Goal: Task Accomplishment & Management: Complete application form

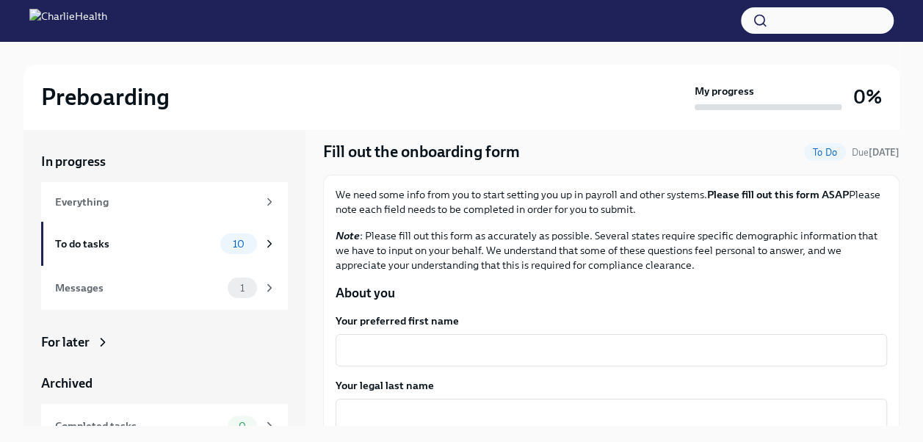
scroll to position [73, 0]
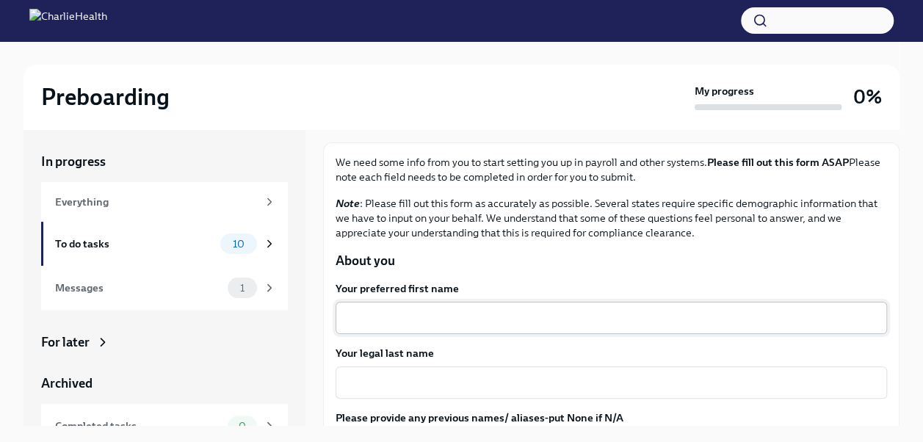
click at [375, 308] on div "x ​" at bounding box center [611, 318] width 551 height 32
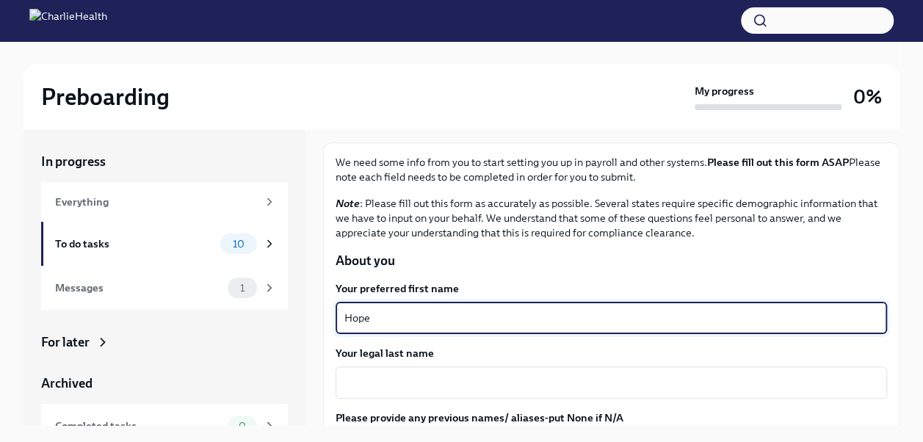
type textarea "Hope"
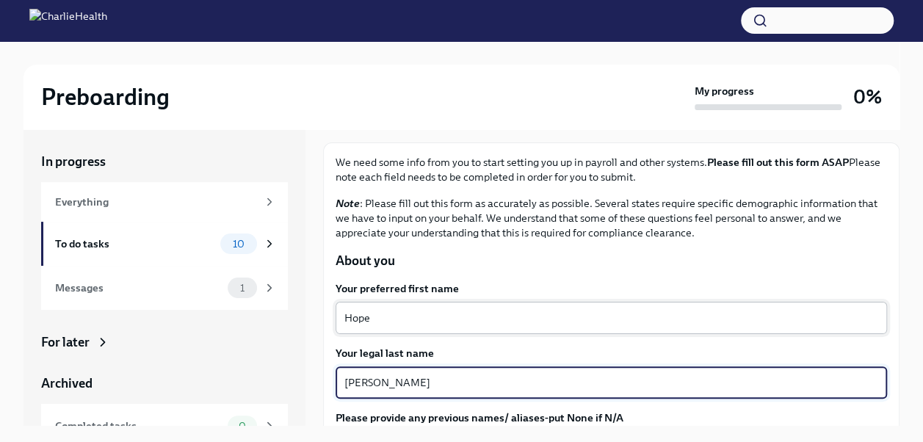
type textarea "[PERSON_NAME]"
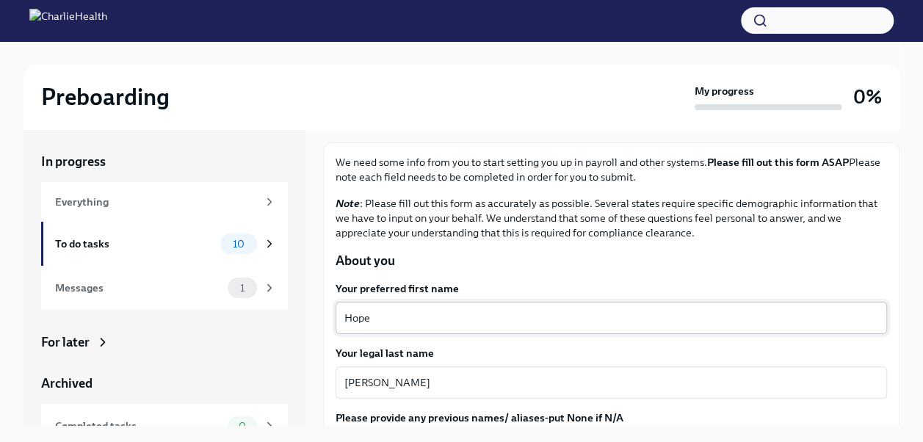
scroll to position [242, 0]
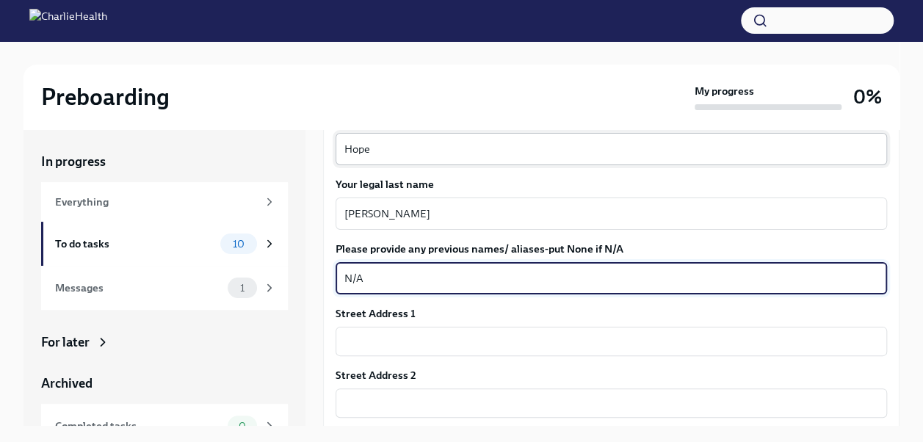
type textarea "N/A"
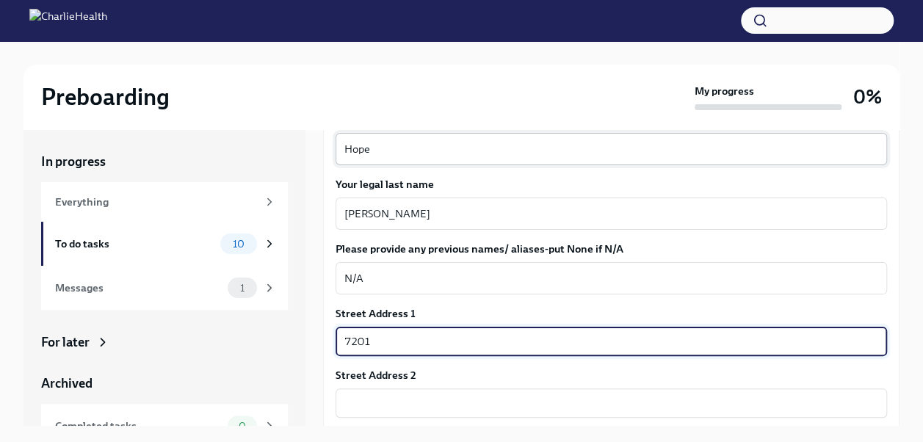
type input "[STREET_ADDRESS]"
type input "44651"
type input "[GEOGRAPHIC_DATA]"
type input "OH"
type input "US"
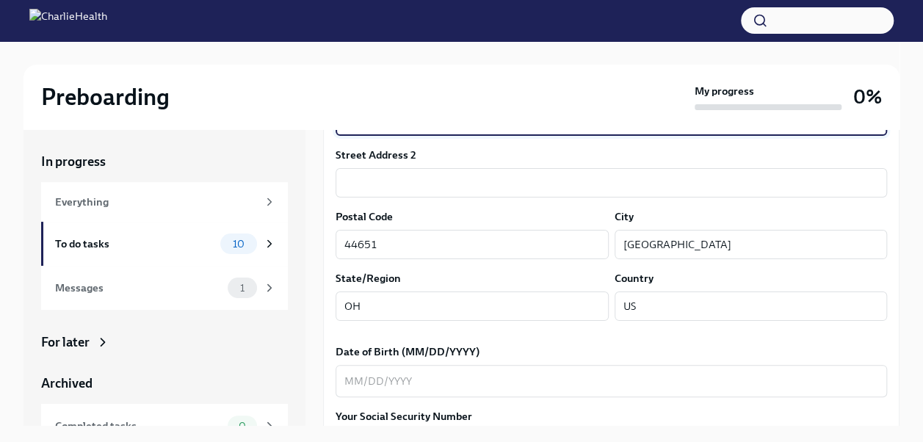
type input "[STREET_ADDRESS]"
click at [538, 357] on label "Date of Birth (MM/DD/YYYY)" at bounding box center [611, 351] width 551 height 15
click at [538, 372] on textarea "Date of Birth (MM/DD/YYYY)" at bounding box center [611, 381] width 534 height 18
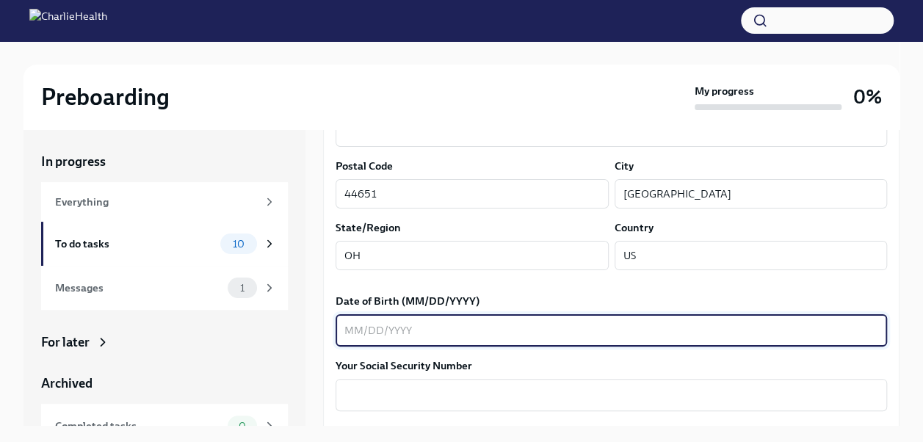
scroll to position [536, 0]
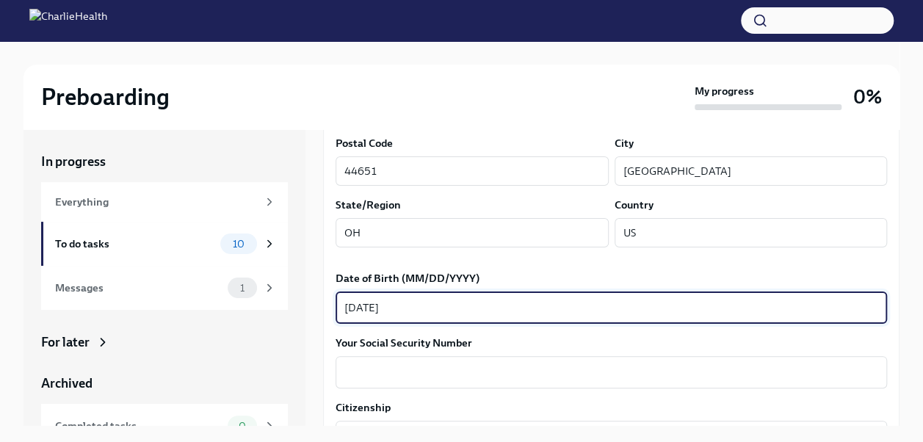
type textarea "[DATE]"
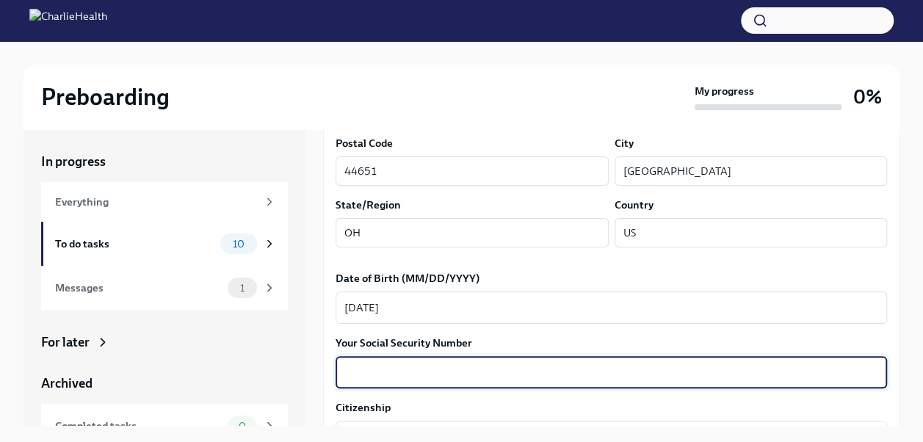
type textarea "5"
type textarea "276065081"
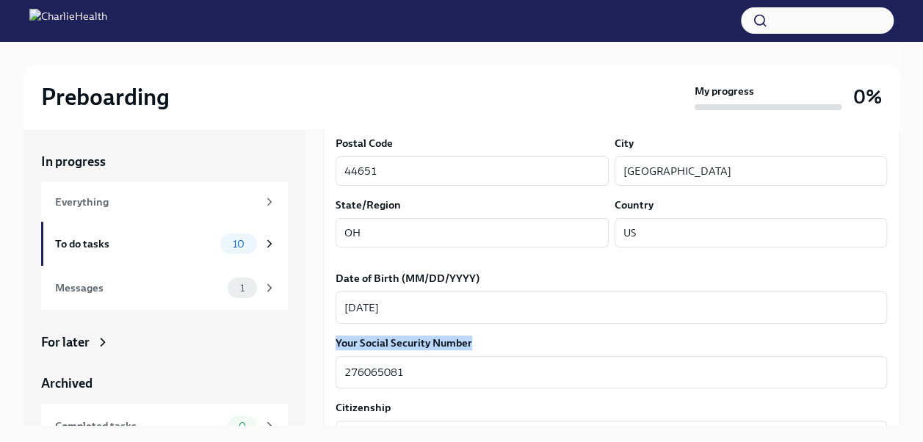
drag, startPoint x: 532, startPoint y: 325, endPoint x: 526, endPoint y: 339, distance: 15.8
click at [526, 339] on label "Your Social Security Number" at bounding box center [611, 343] width 551 height 15
click at [526, 363] on textarea "276065081" at bounding box center [611, 372] width 534 height 18
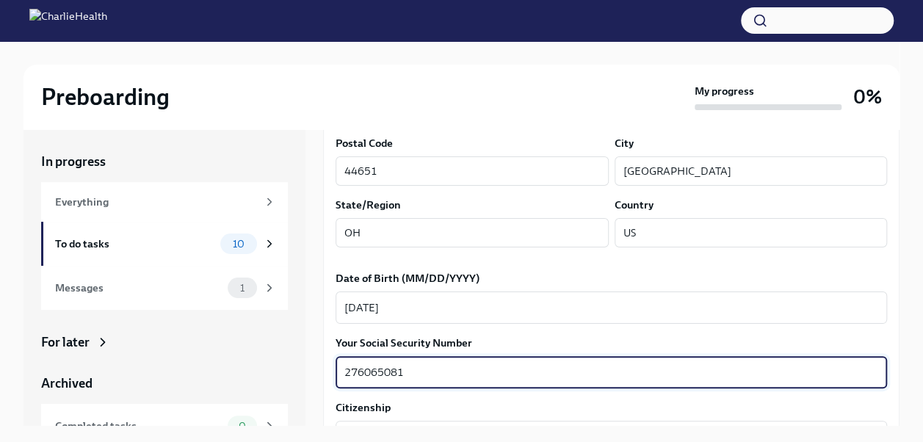
scroll to position [683, 0]
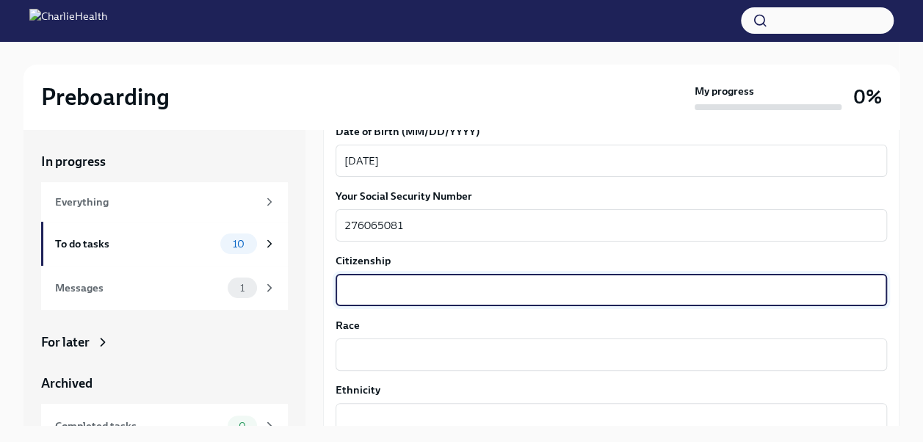
click at [452, 294] on textarea "Citizenship" at bounding box center [611, 290] width 534 height 18
type textarea "N"
click at [421, 339] on div "x ​" at bounding box center [611, 355] width 551 height 32
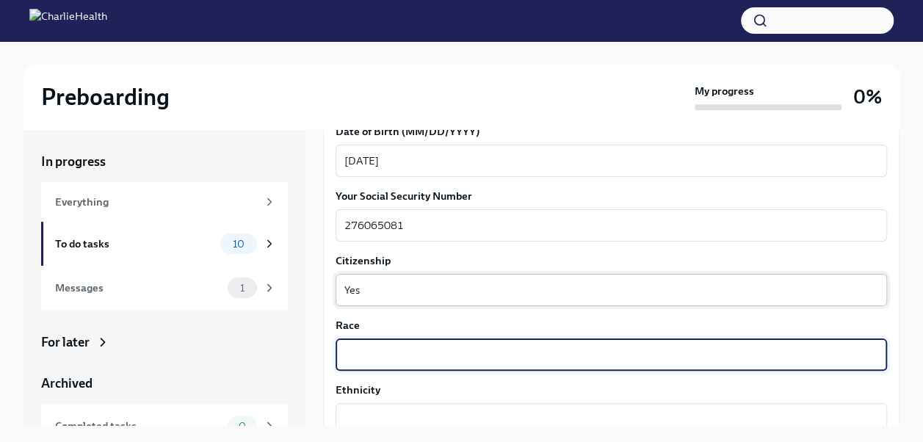
click at [386, 283] on textarea "Yes" at bounding box center [611, 290] width 534 height 18
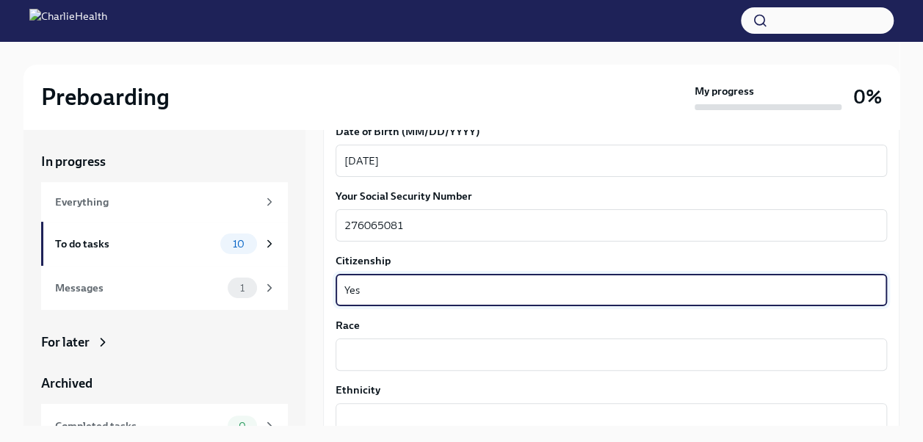
click at [386, 283] on textarea "Yes" at bounding box center [611, 290] width 534 height 18
type textarea "[GEOGRAPHIC_DATA]"
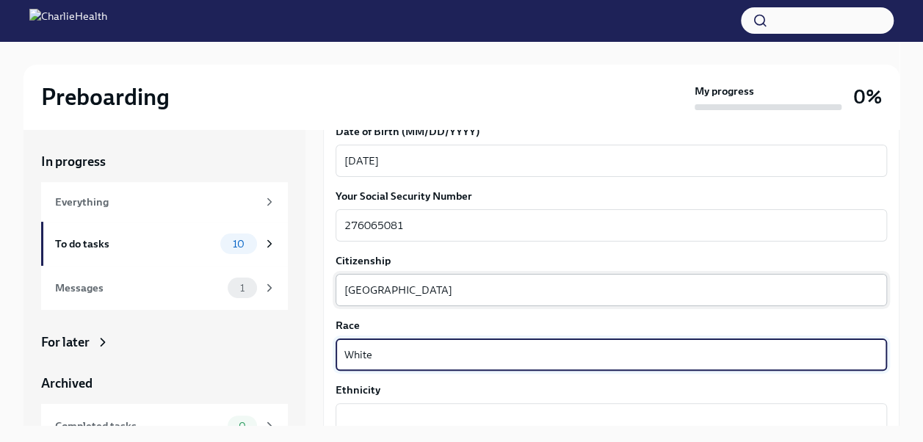
type textarea "White"
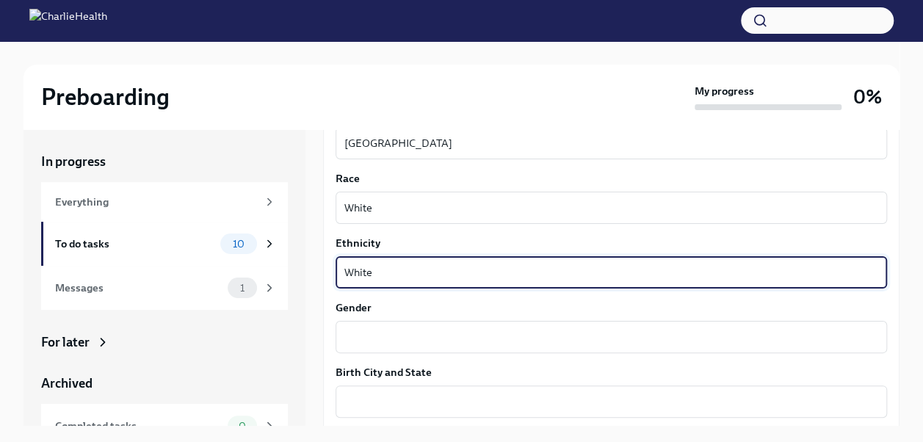
scroll to position [903, 0]
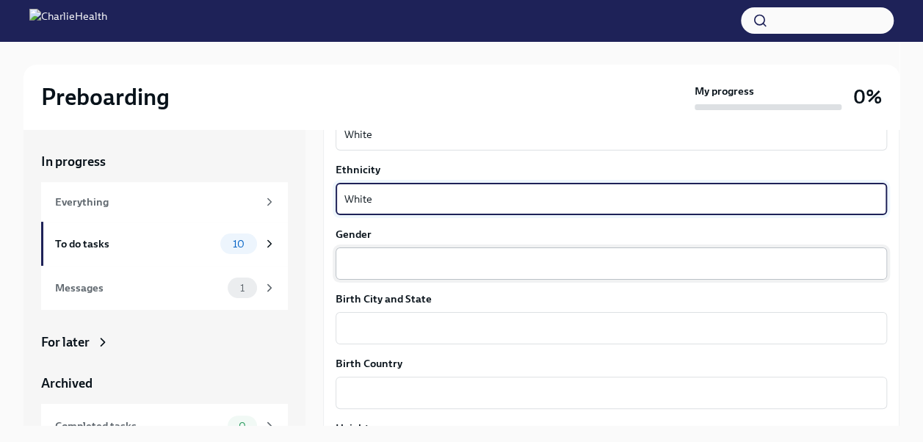
type textarea "White"
click at [403, 266] on textarea "Gender" at bounding box center [611, 264] width 534 height 18
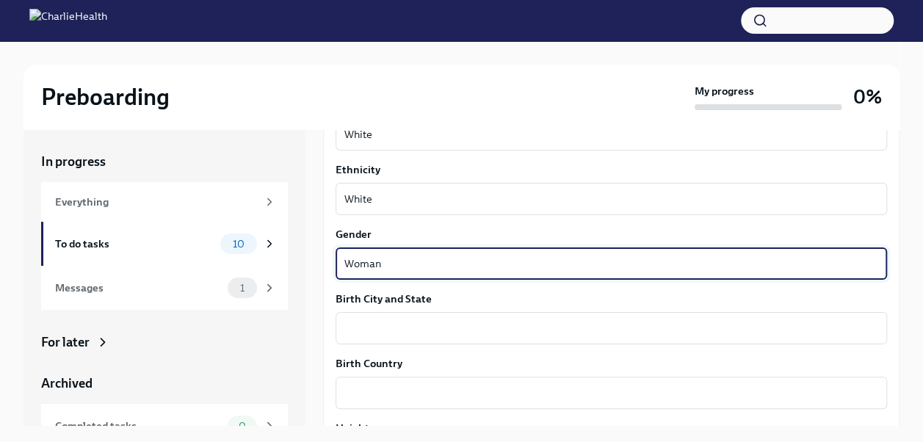
type textarea "Woman"
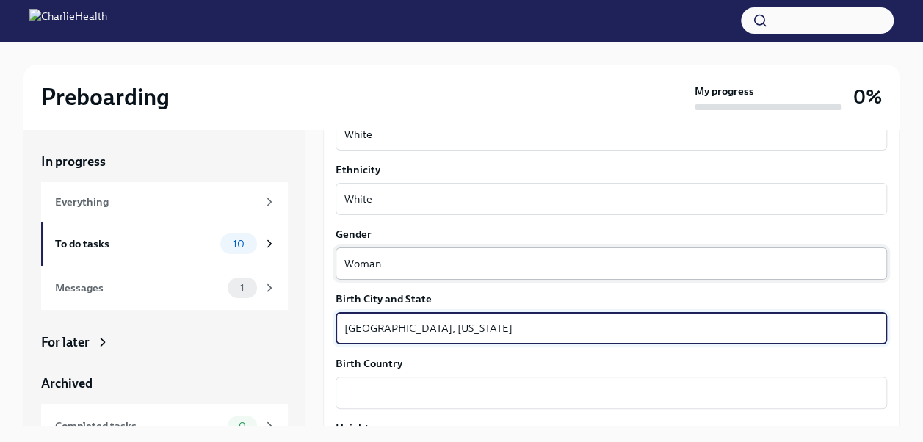
type textarea "[GEOGRAPHIC_DATA], [US_STATE]"
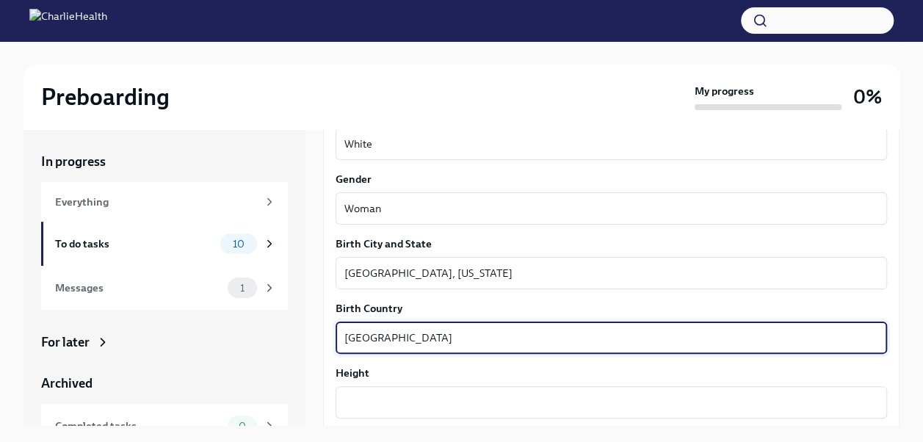
scroll to position [1050, 0]
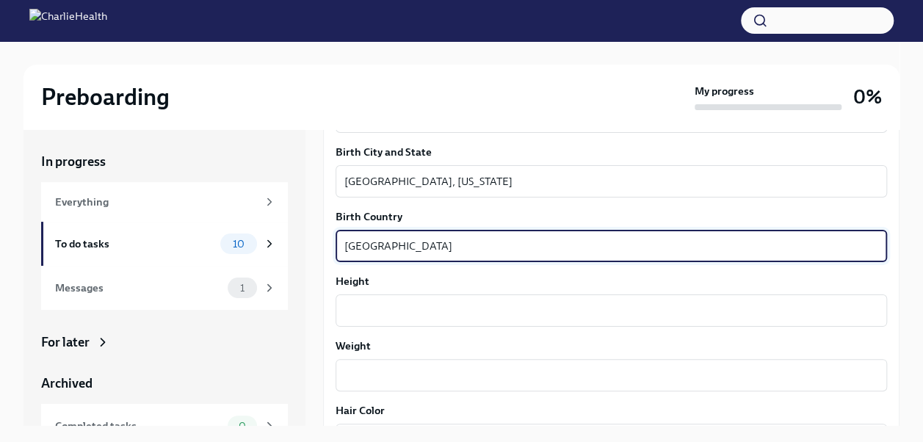
type textarea "[GEOGRAPHIC_DATA]"
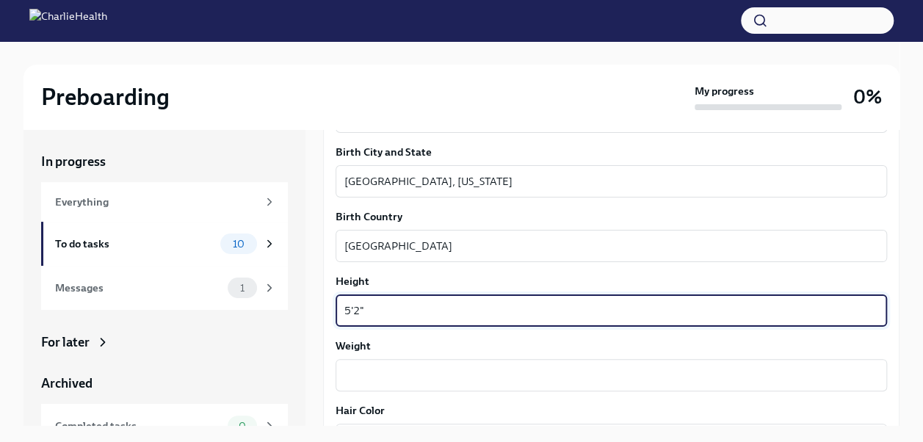
type textarea "5'2""
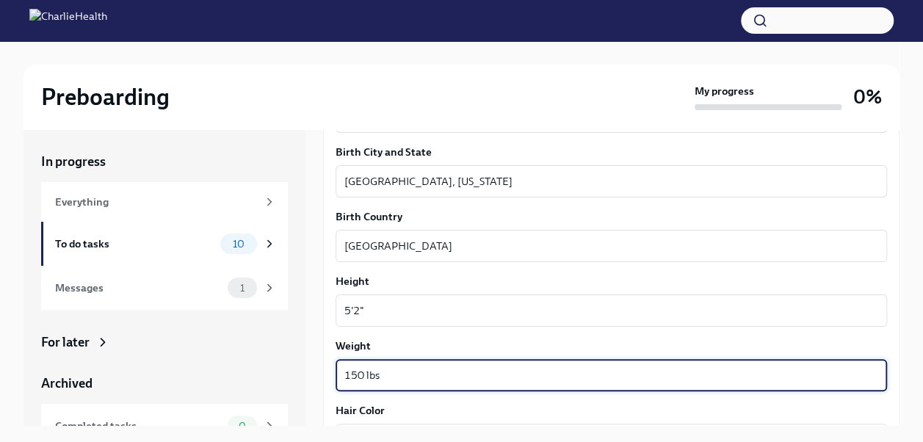
type textarea "150 lbs"
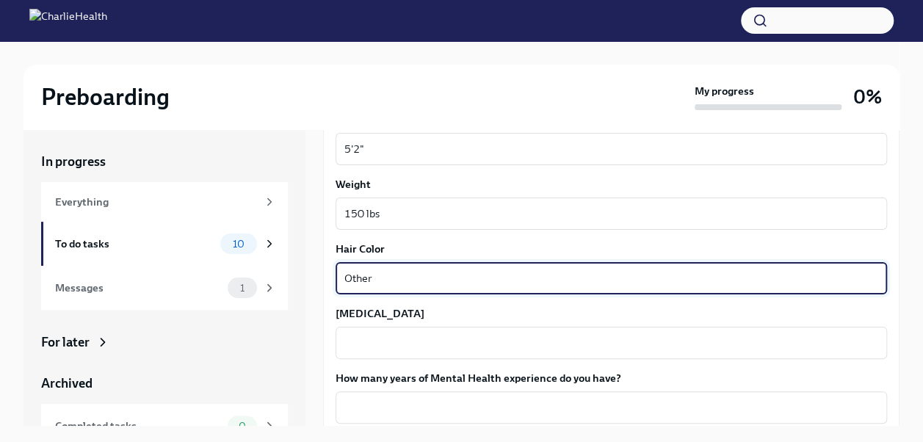
type textarea "Other"
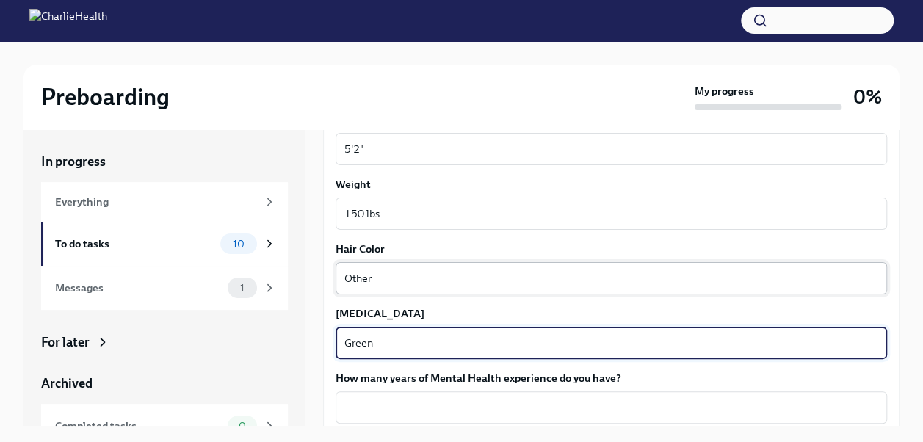
type textarea "Green"
click at [405, 268] on div "Other x ​" at bounding box center [611, 278] width 551 height 32
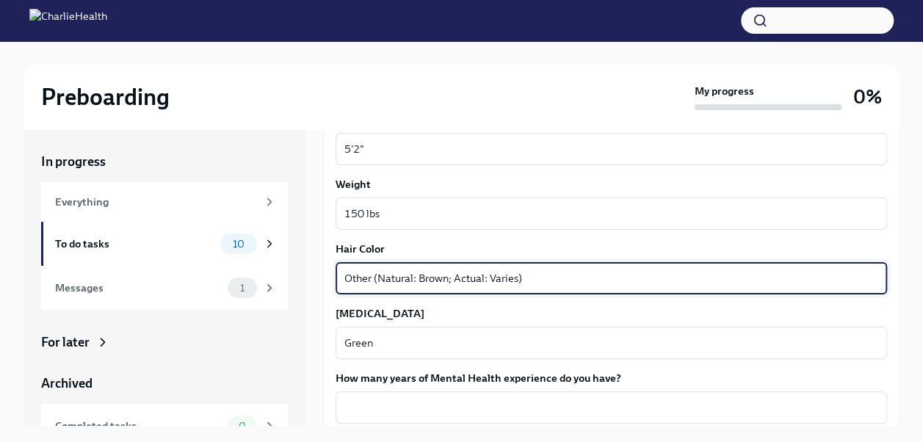
type textarea "Other (Natural: Brown; Actual: Varies)"
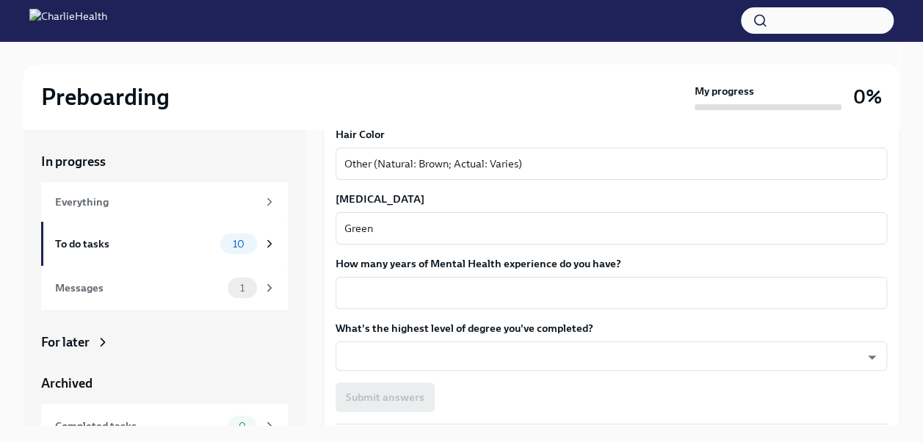
scroll to position [1358, 0]
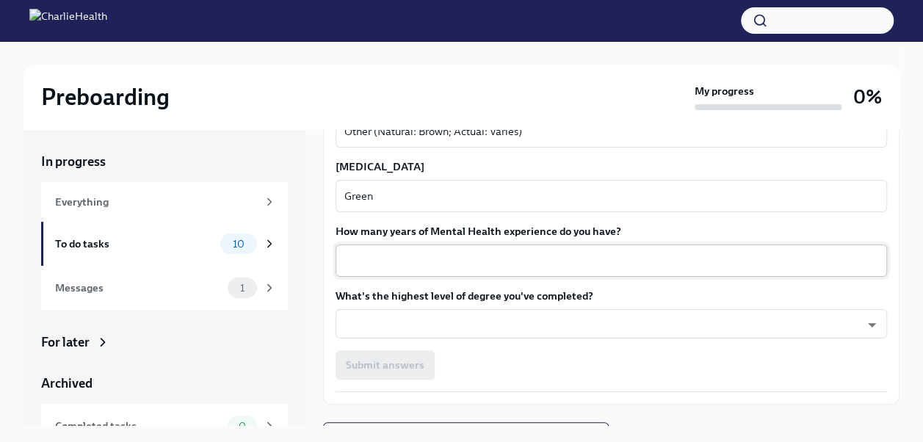
click at [370, 261] on textarea "How many years of Mental Health experience do you have?" at bounding box center [611, 261] width 534 height 18
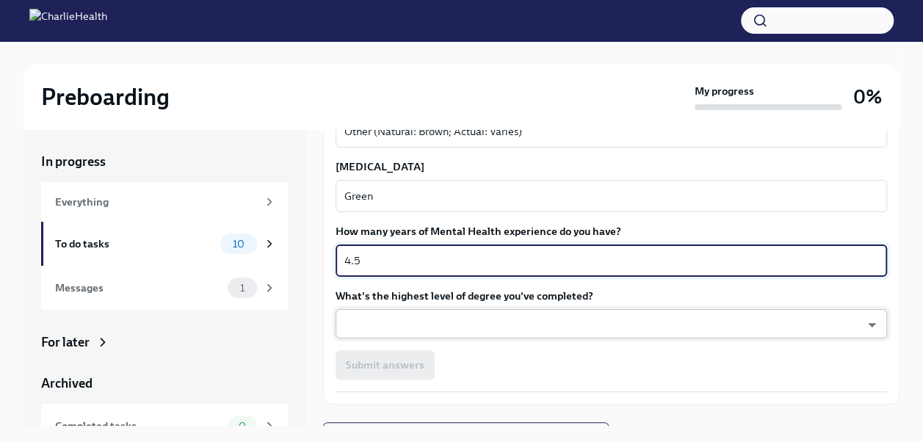
type textarea "4.5"
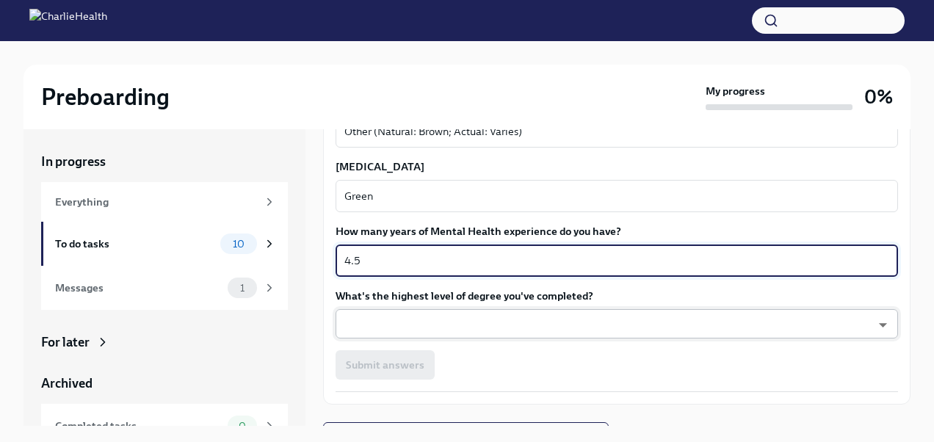
click at [422, 334] on body "Preboarding My progress 0% In progress Everything To do tasks 10 Messages 1 For…" at bounding box center [467, 233] width 934 height 467
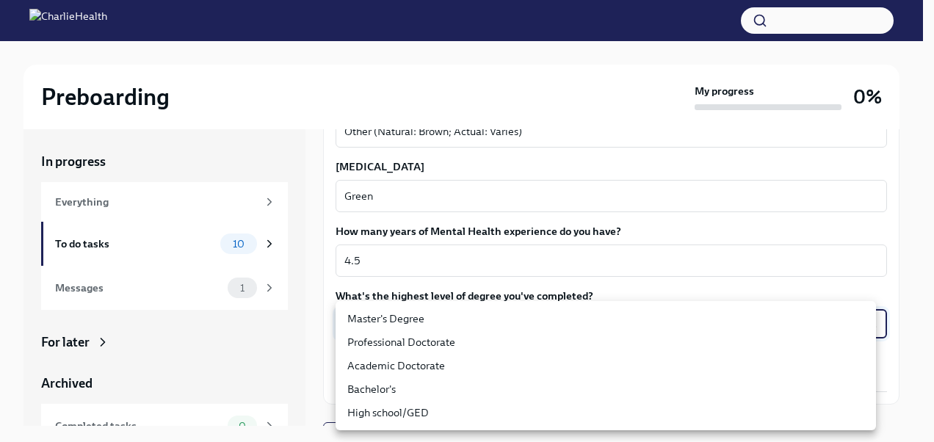
click at [416, 317] on li "Master's Degree" at bounding box center [606, 318] width 540 height 23
type input "2vBr-ghkD"
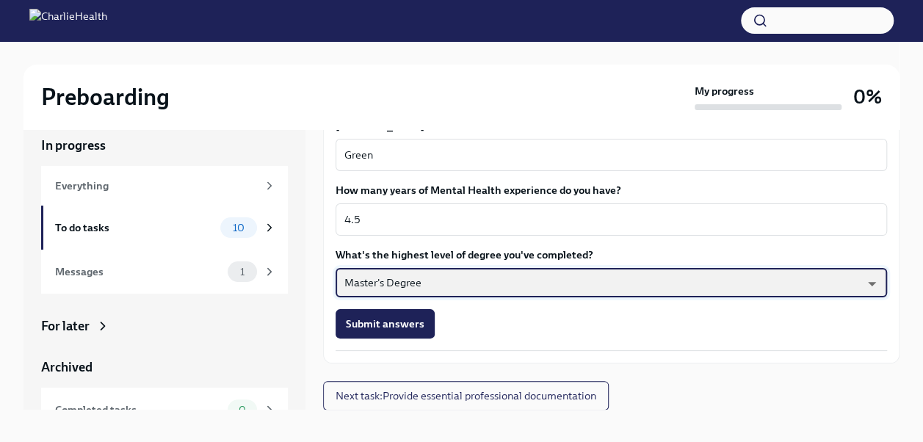
scroll to position [25, 0]
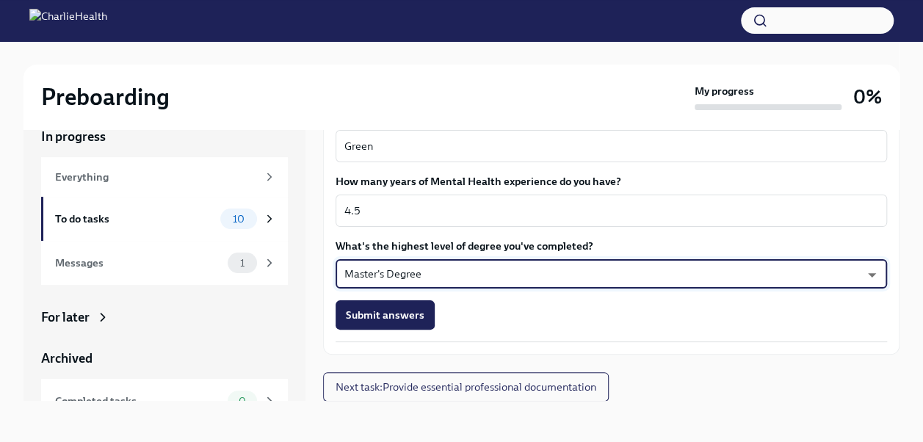
click at [394, 312] on span "Submit answers" at bounding box center [385, 315] width 79 height 15
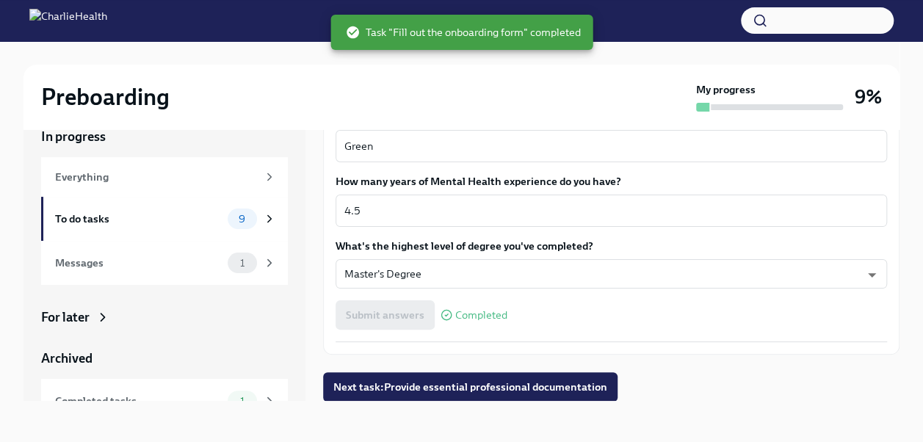
scroll to position [1383, 0]
click at [445, 398] on button "Next task : Provide essential professional documentation" at bounding box center [470, 386] width 294 height 29
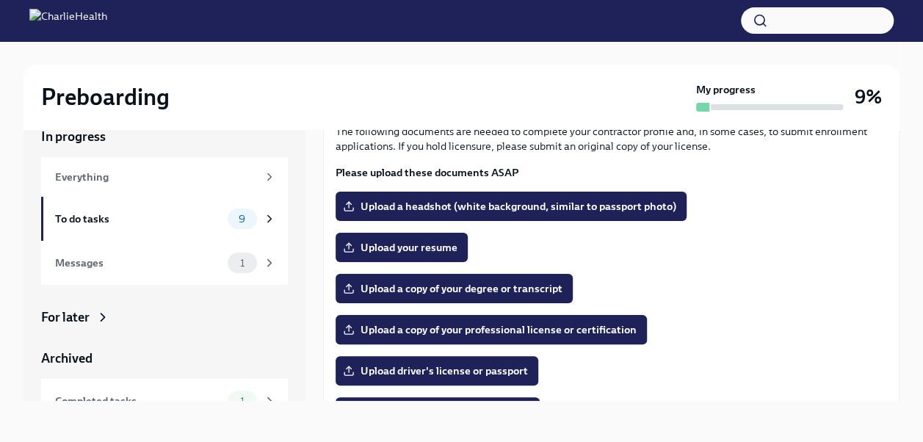
scroll to position [73, 0]
